Goal: Check status: Check status

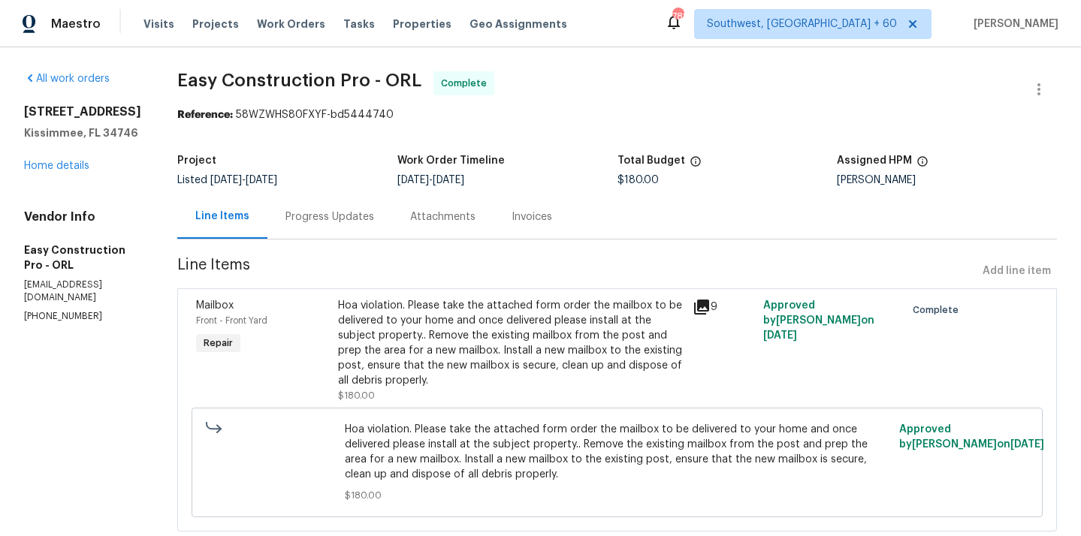
click at [466, 365] on div "Hoa violation. Please take the attached form order the mailbox to be delivered …" at bounding box center [510, 343] width 345 height 90
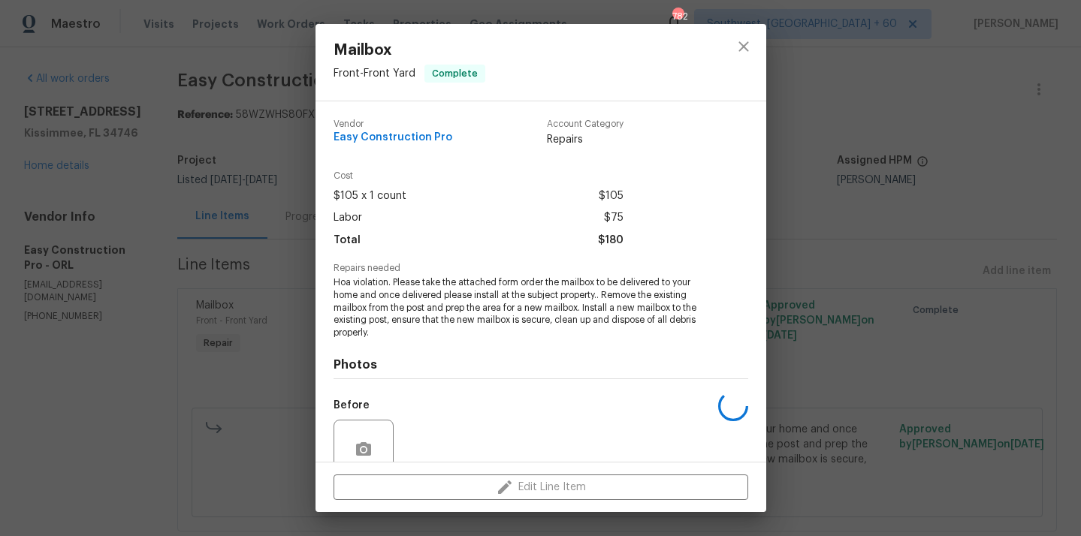
scroll to position [131, 0]
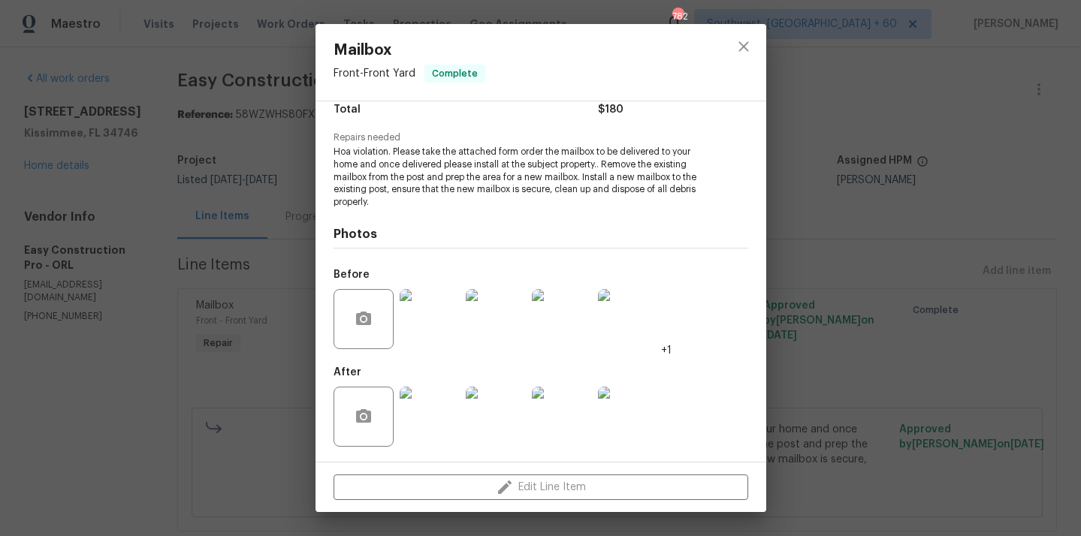
click at [494, 306] on img at bounding box center [496, 319] width 60 height 60
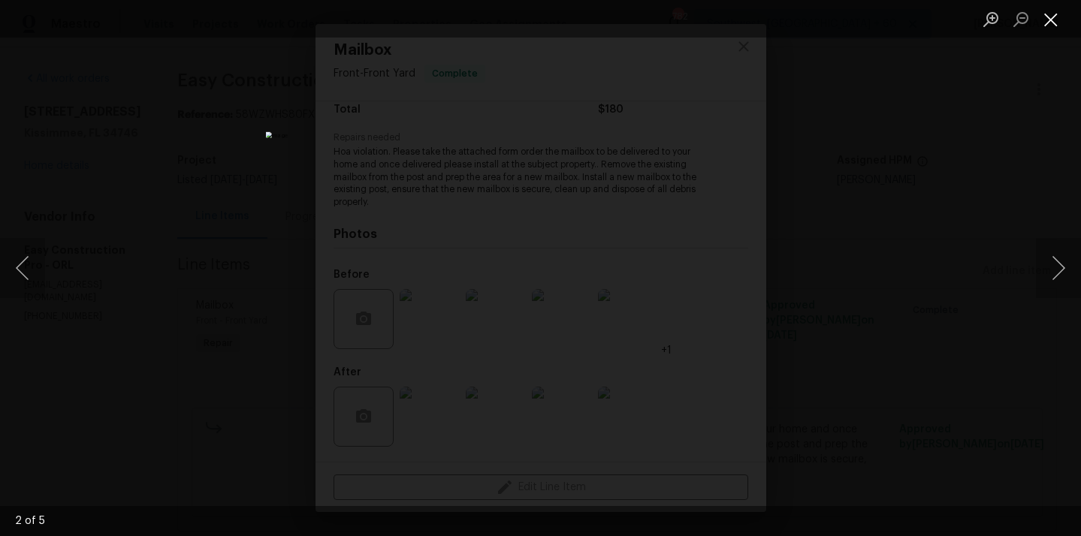
click at [1051, 16] on button "Close lightbox" at bounding box center [1051, 19] width 30 height 26
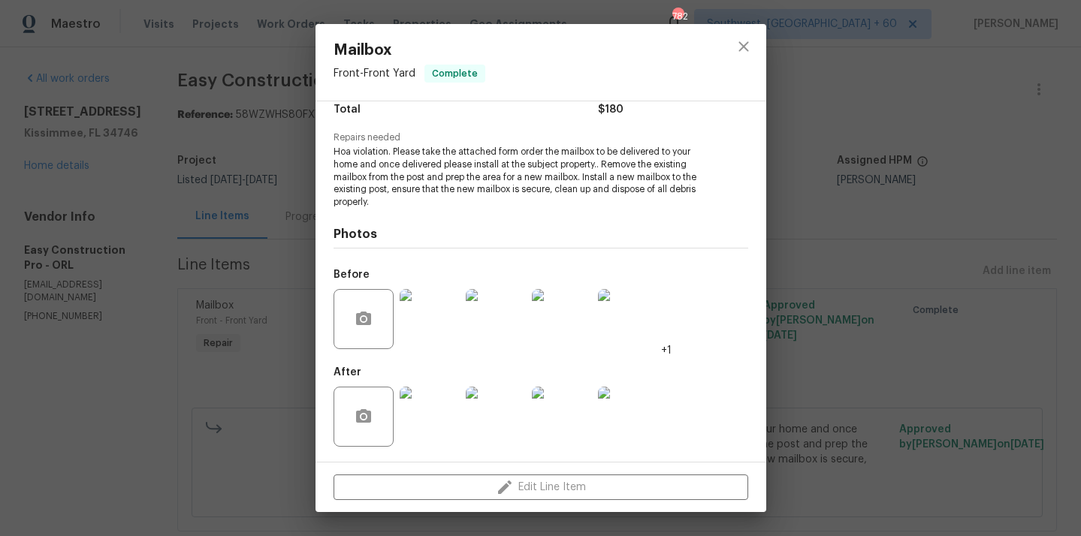
click at [434, 416] on img at bounding box center [430, 417] width 60 height 60
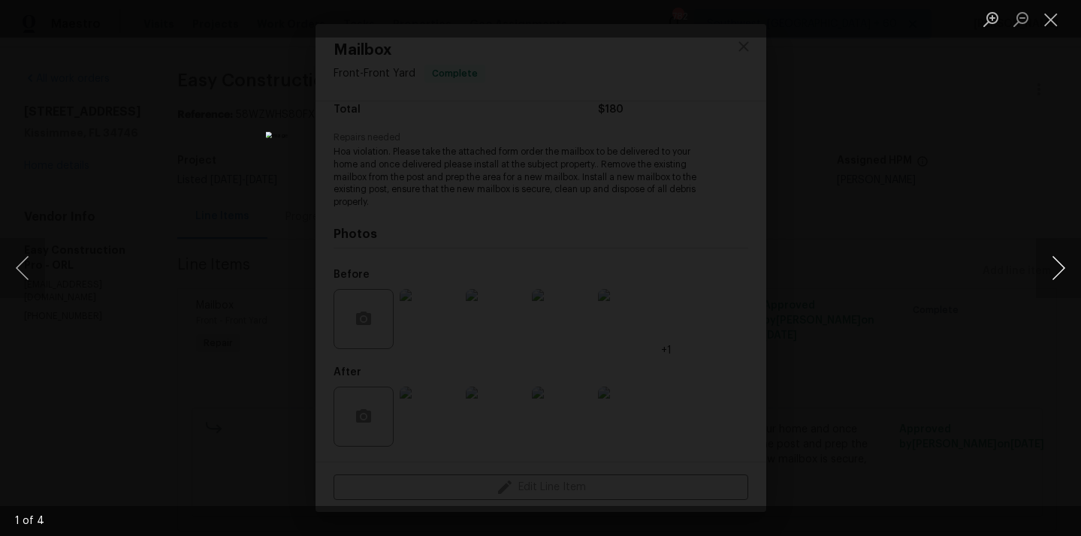
click at [1044, 270] on button "Next image" at bounding box center [1058, 268] width 45 height 60
click at [1045, 271] on button "Next image" at bounding box center [1058, 268] width 45 height 60
click at [1039, 16] on button "Close lightbox" at bounding box center [1051, 19] width 30 height 26
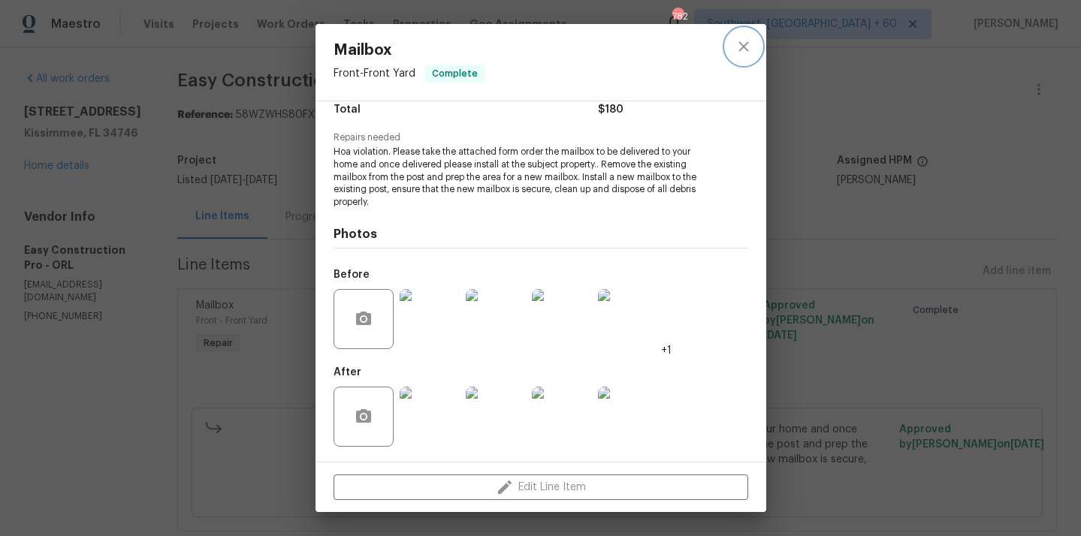
click at [752, 45] on icon "close" at bounding box center [743, 47] width 18 height 18
